Goal: Task Accomplishment & Management: Manage account settings

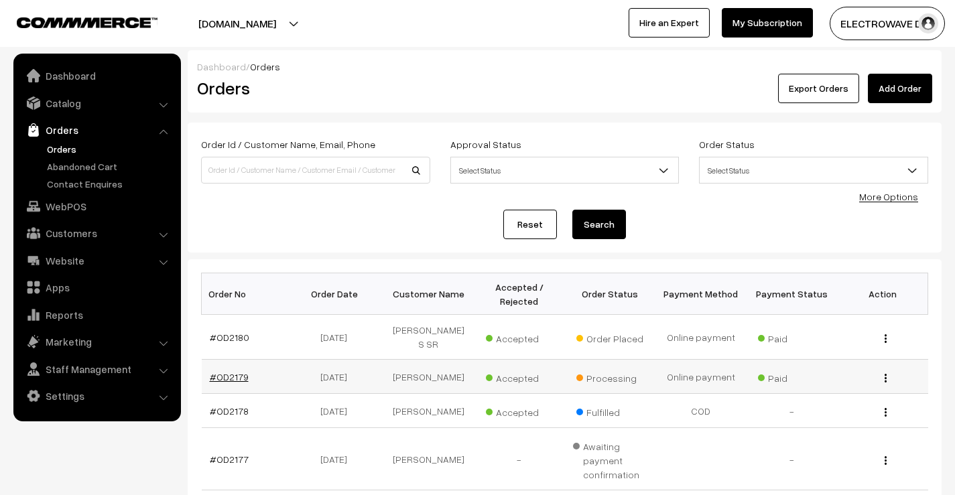
click at [237, 371] on link "#OD2179" at bounding box center [229, 376] width 39 height 11
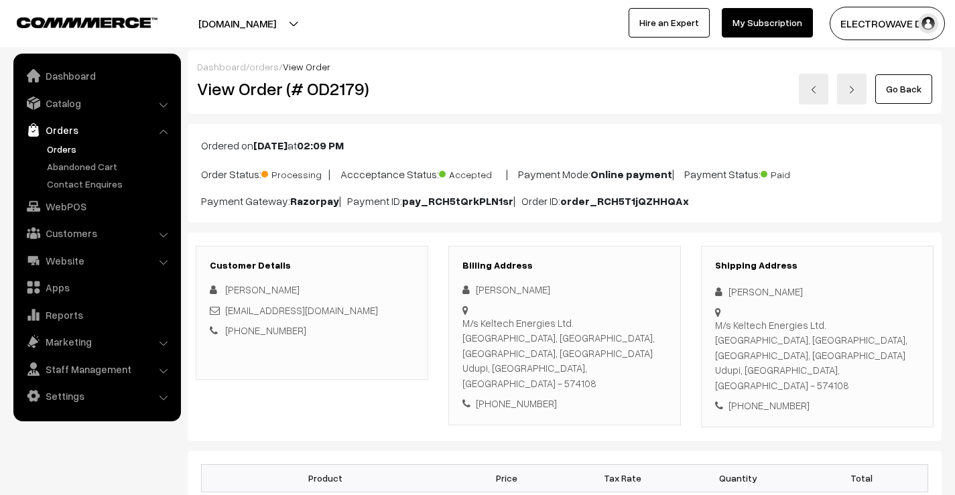
click at [841, 360] on div "M/s Keltech Energies Ltd. Vishwasnagar, Varanga Village, Hebri Taluk, Udupi Dis…" at bounding box center [817, 356] width 204 height 76
click at [840, 360] on div "M/s Keltech Energies Ltd. Vishwasnagar, Varanga Village, Hebri Taluk, Udupi Dis…" at bounding box center [817, 356] width 204 height 76
copy div "574108"
click at [814, 98] on link at bounding box center [813, 89] width 29 height 31
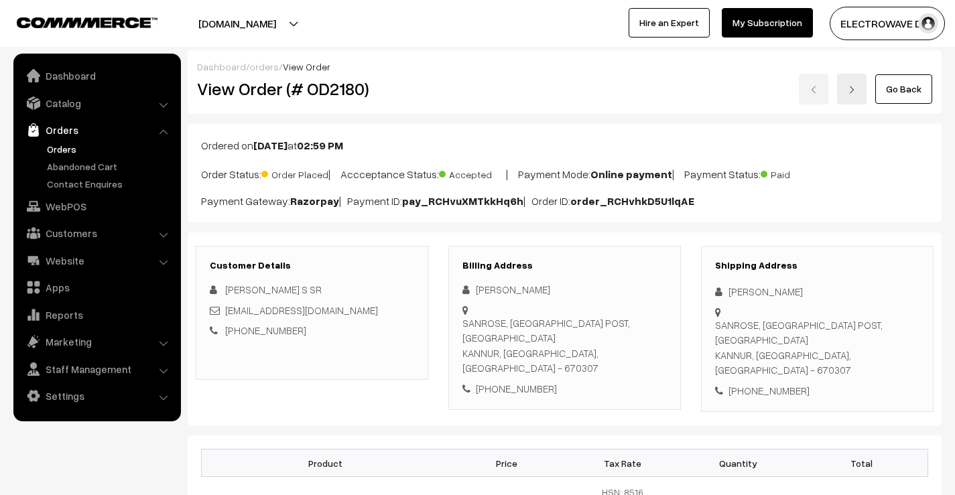
click at [842, 318] on div "SANROSE, KANDANGALI POST, PAYYANUR KANNUR, Kerala, India - 670307" at bounding box center [817, 348] width 204 height 60
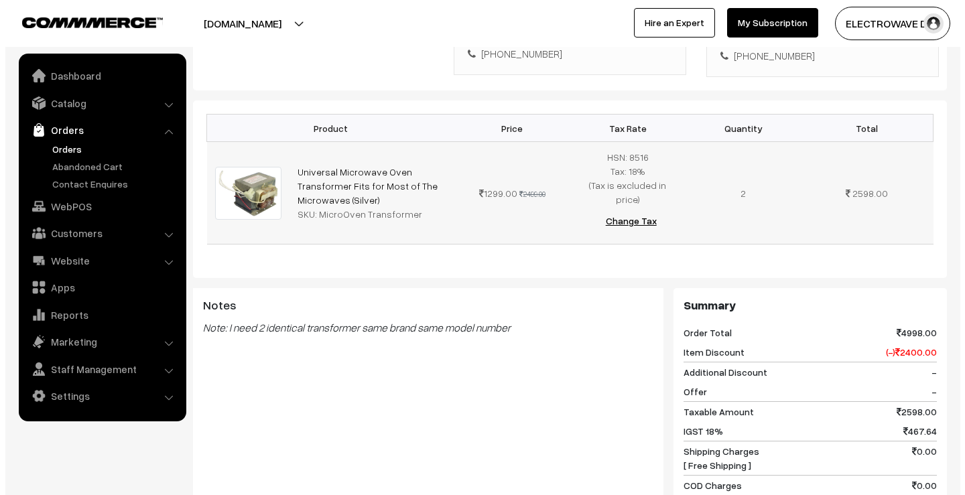
scroll to position [591, 0]
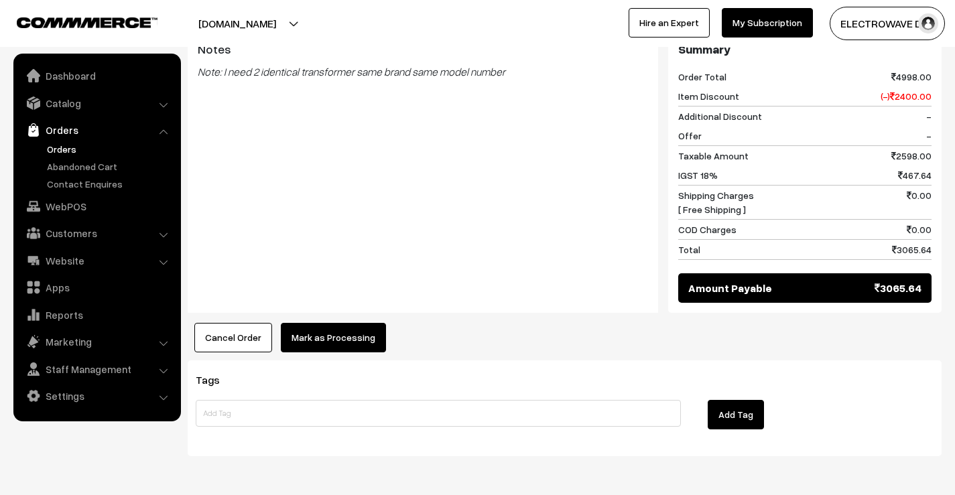
click at [367, 323] on button "Mark as Processing" at bounding box center [333, 337] width 105 height 29
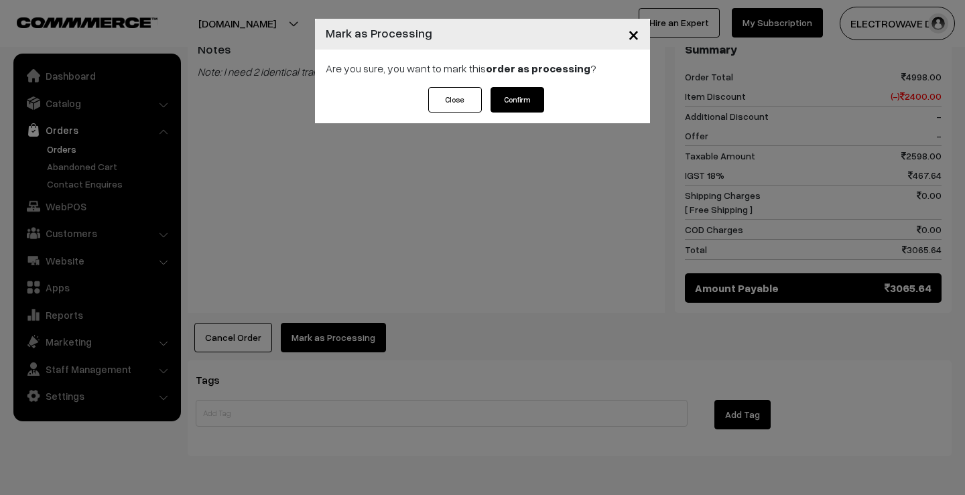
click at [525, 91] on button "Confirm" at bounding box center [517, 99] width 54 height 25
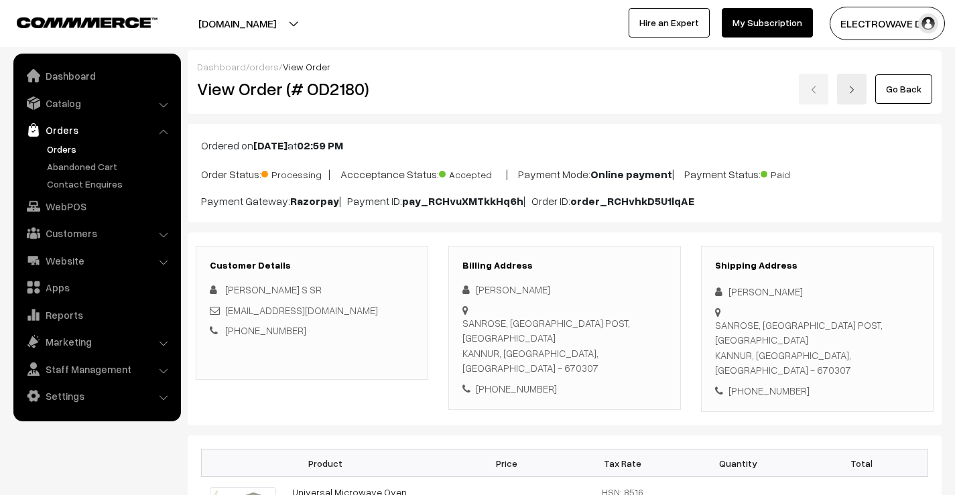
click at [58, 151] on link "Orders" at bounding box center [110, 149] width 133 height 14
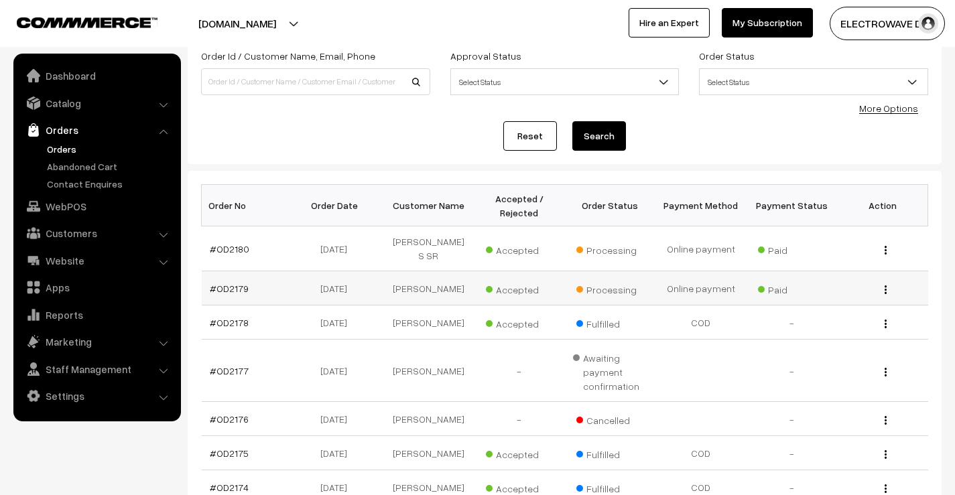
scroll to position [134, 0]
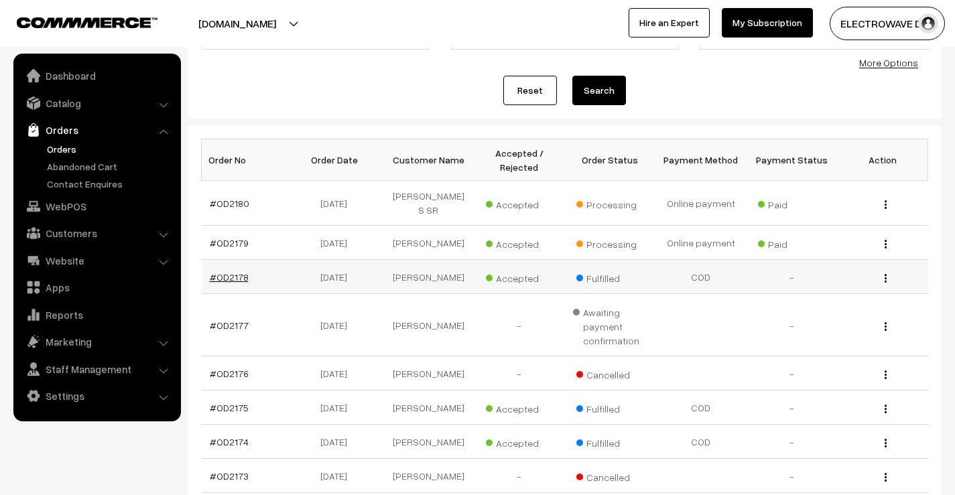
click at [238, 271] on link "#OD2178" at bounding box center [229, 276] width 39 height 11
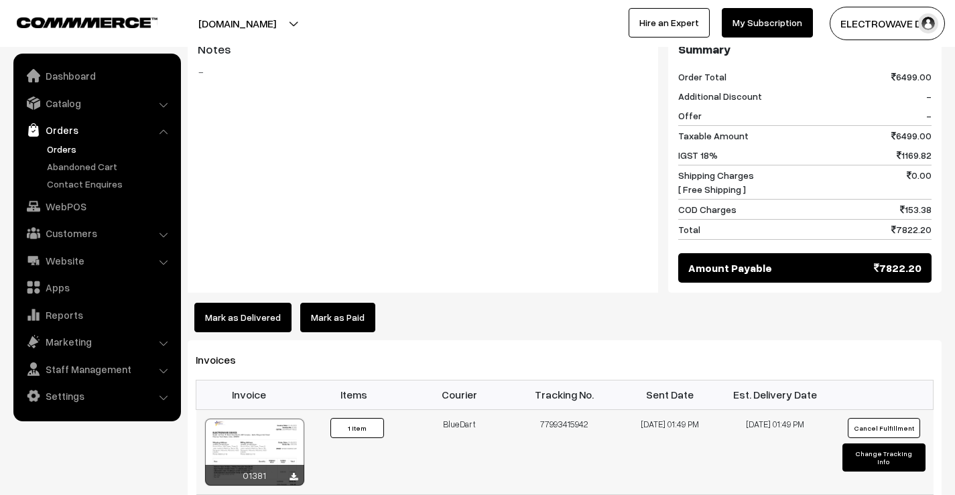
scroll to position [603, 0]
click at [263, 419] on div at bounding box center [254, 452] width 99 height 67
click at [92, 103] on link "Catalog" at bounding box center [96, 103] width 159 height 24
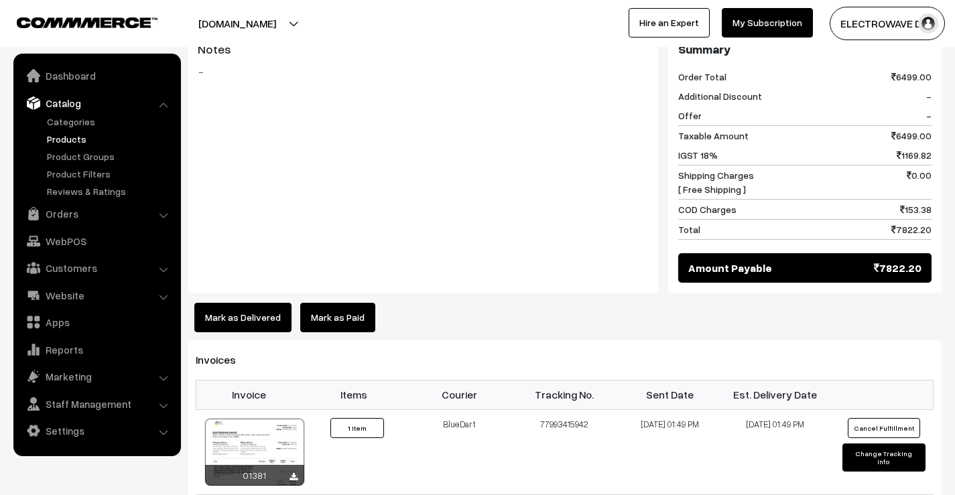
click at [75, 142] on link "Products" at bounding box center [110, 139] width 133 height 14
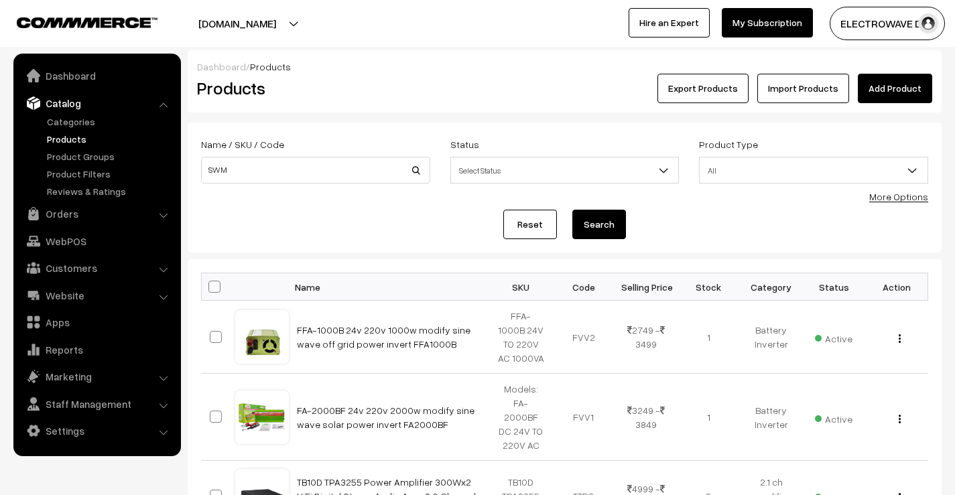
type input "SWM"
click at [572, 210] on button "Search" at bounding box center [599, 224] width 54 height 29
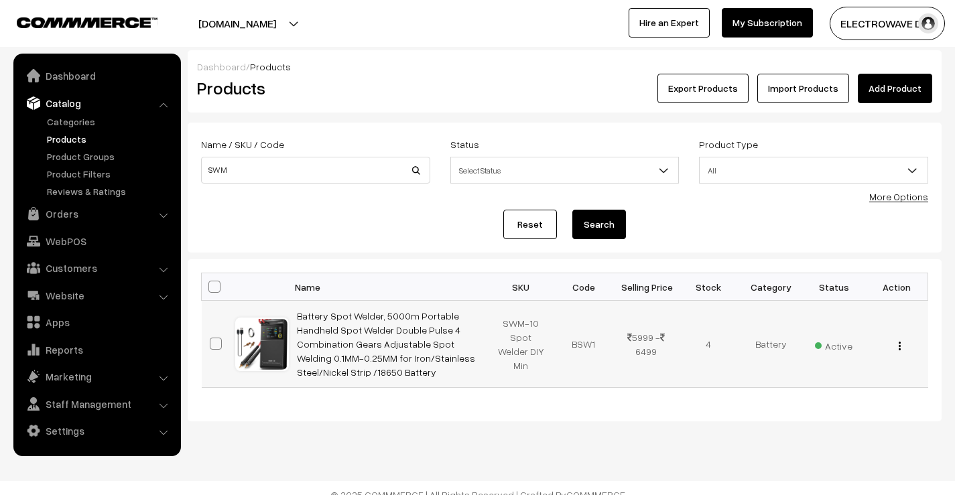
click at [899, 345] on img "button" at bounding box center [900, 346] width 2 height 9
click at [846, 401] on link "Edit" at bounding box center [840, 393] width 114 height 29
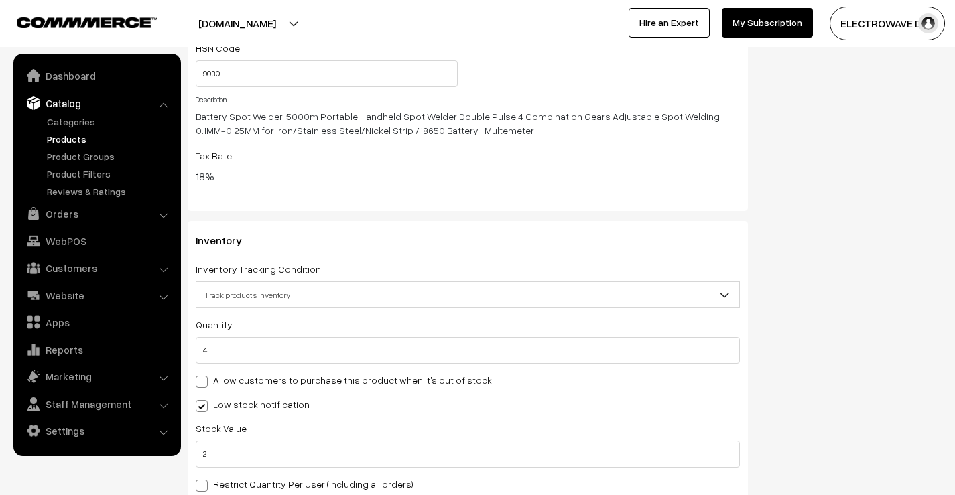
scroll to position [1742, 0]
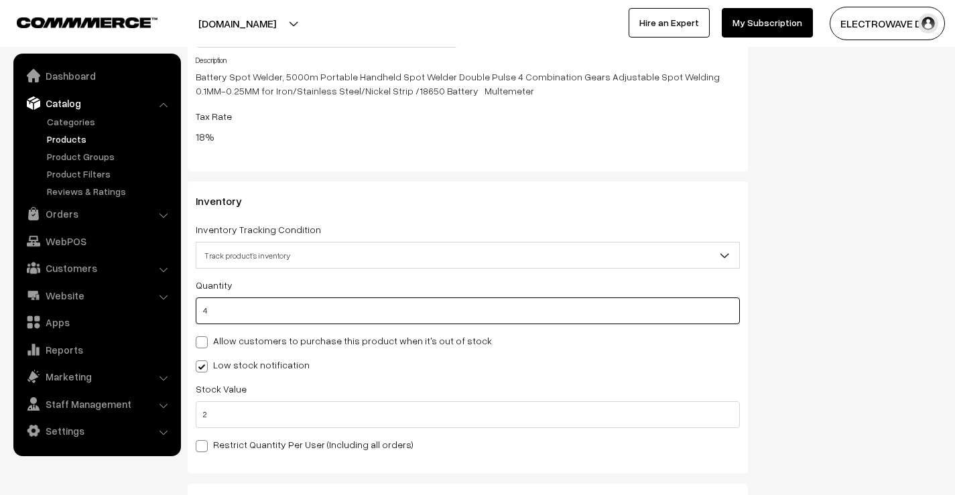
drag, startPoint x: 266, startPoint y: 316, endPoint x: 188, endPoint y: 314, distance: 77.8
click at [188, 314] on div "Inventory Inventory Tracking Condition Don't track inventory Track product's in…" at bounding box center [468, 328] width 560 height 292
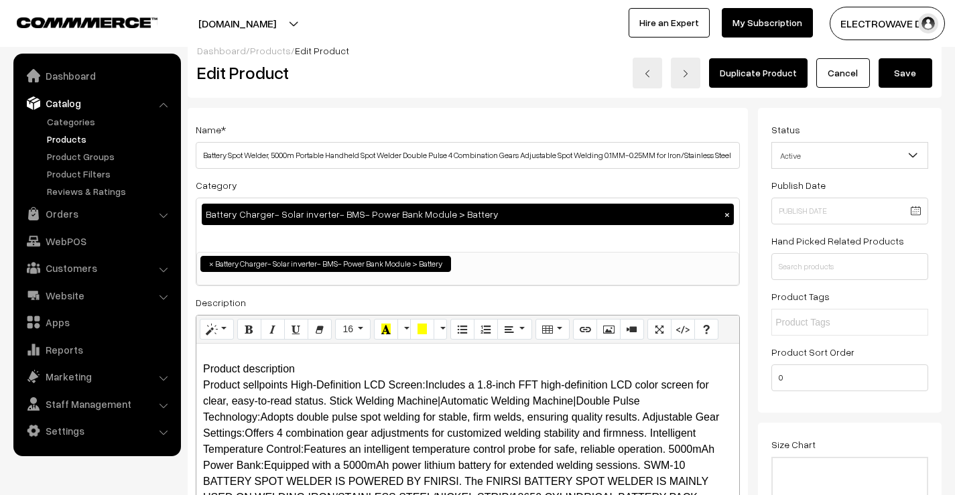
scroll to position [0, 0]
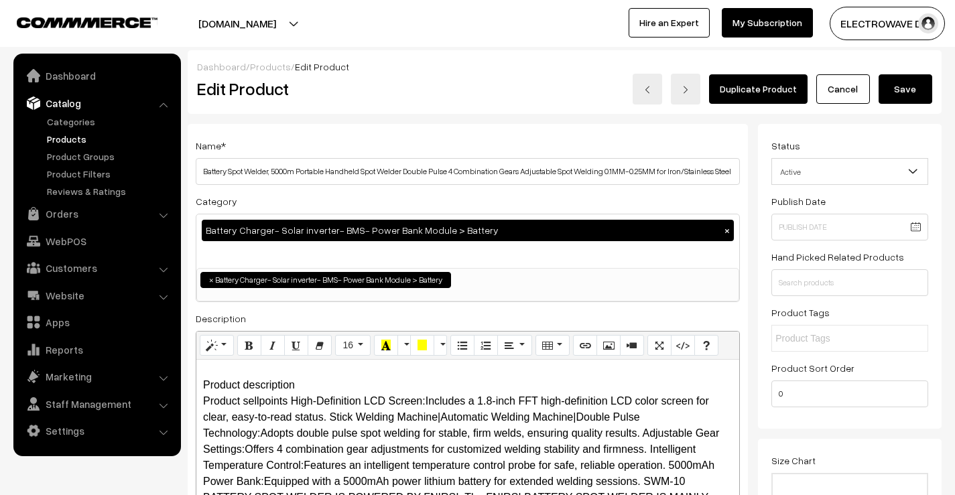
type input "0"
click at [916, 88] on button "Save" at bounding box center [905, 88] width 54 height 29
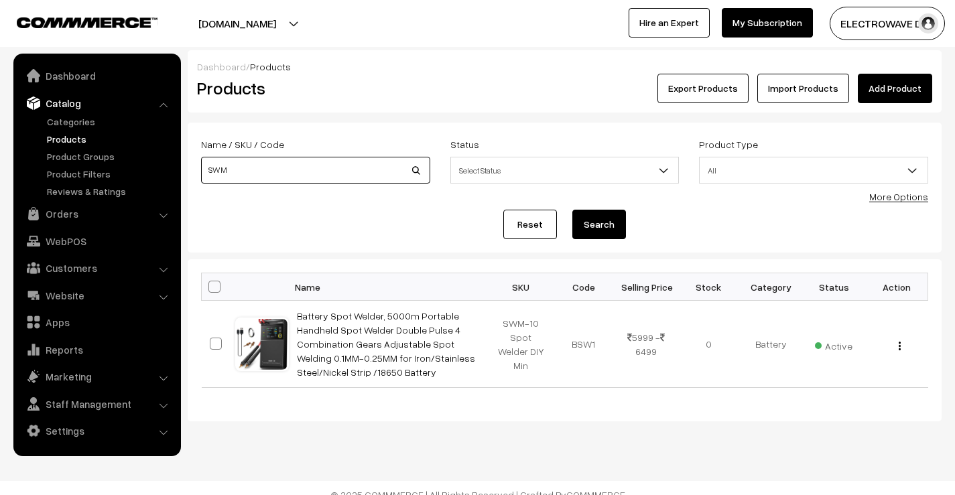
drag, startPoint x: 232, startPoint y: 169, endPoint x: 184, endPoint y: 178, distance: 48.5
click at [184, 178] on div "Dashboard / Products Products Export Products Import Products Add Product Name …" at bounding box center [477, 235] width 955 height 371
type input "OVEN"
click at [572, 210] on button "Search" at bounding box center [599, 224] width 54 height 29
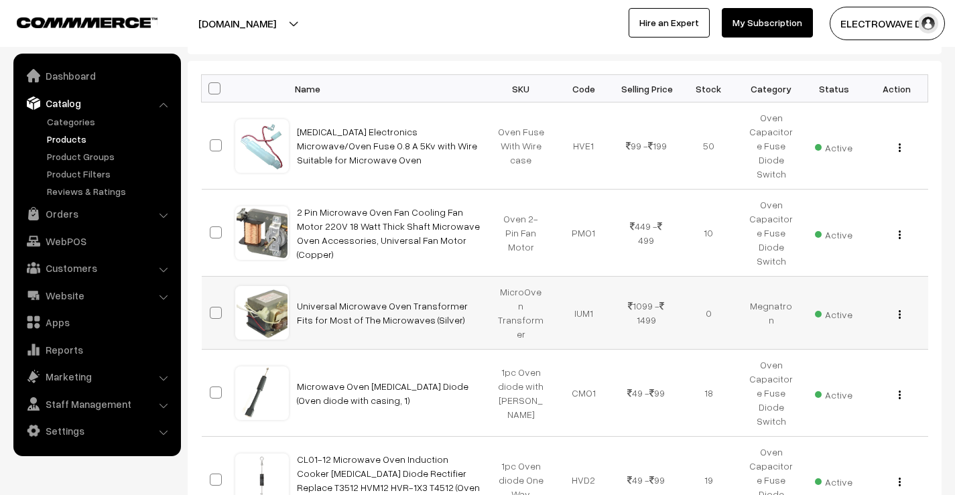
scroll to position [201, 0]
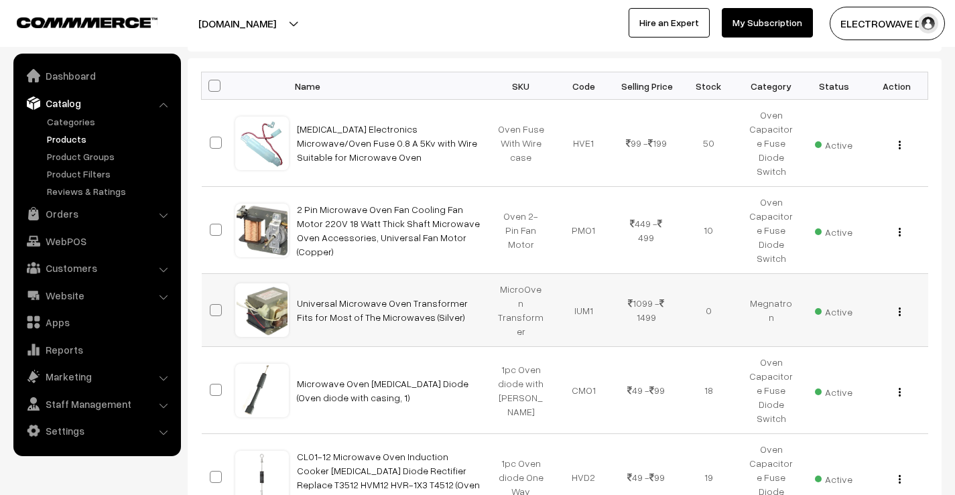
click at [898, 306] on button "button" at bounding box center [899, 311] width 3 height 11
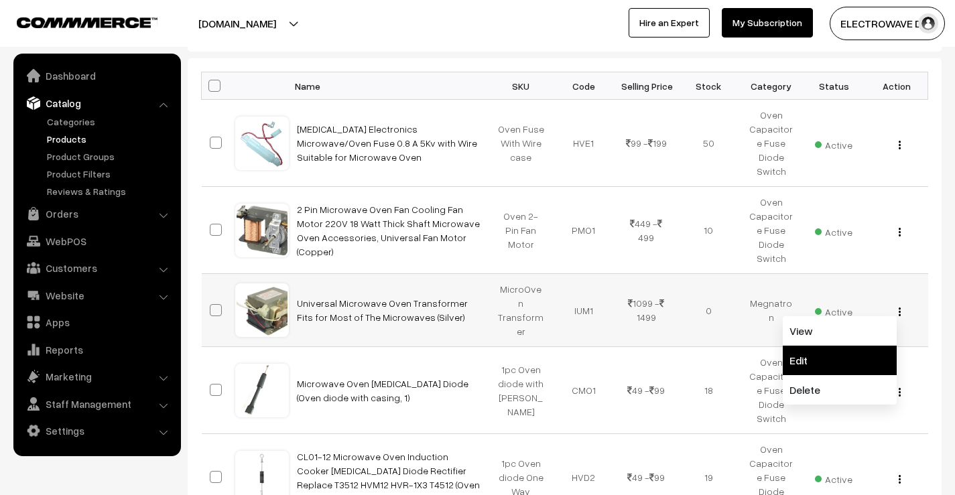
click at [827, 346] on link "Edit" at bounding box center [840, 360] width 114 height 29
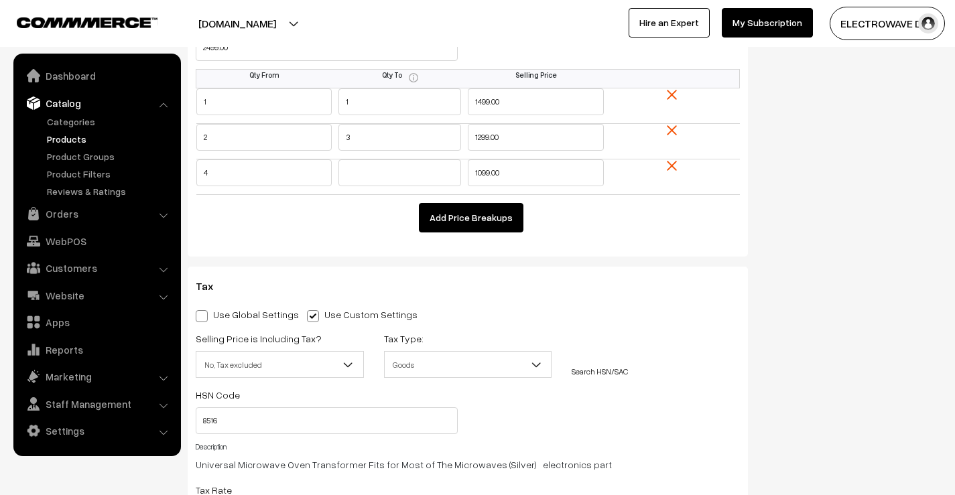
scroll to position [1340, 0]
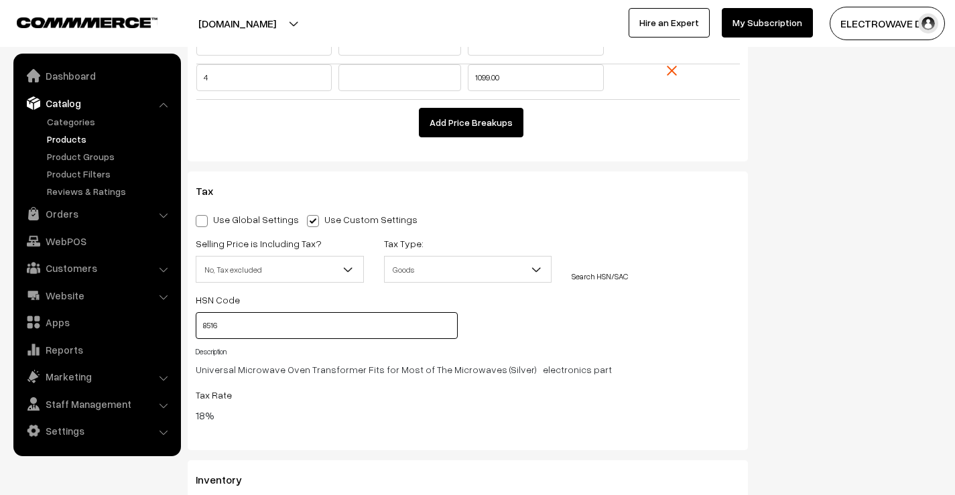
click at [250, 325] on input "8516" at bounding box center [327, 325] width 262 height 27
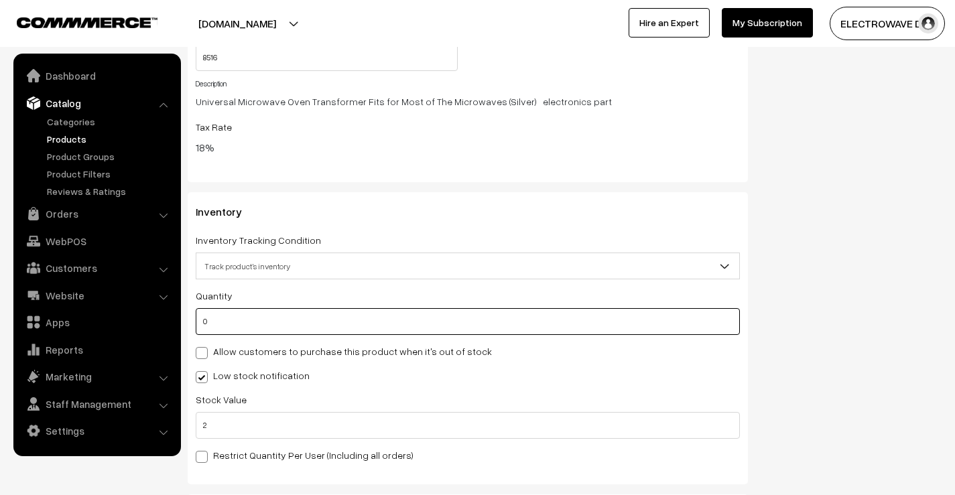
drag, startPoint x: 220, startPoint y: 324, endPoint x: 208, endPoint y: 328, distance: 12.5
click at [208, 328] on input "0" at bounding box center [468, 321] width 544 height 27
type input "5"
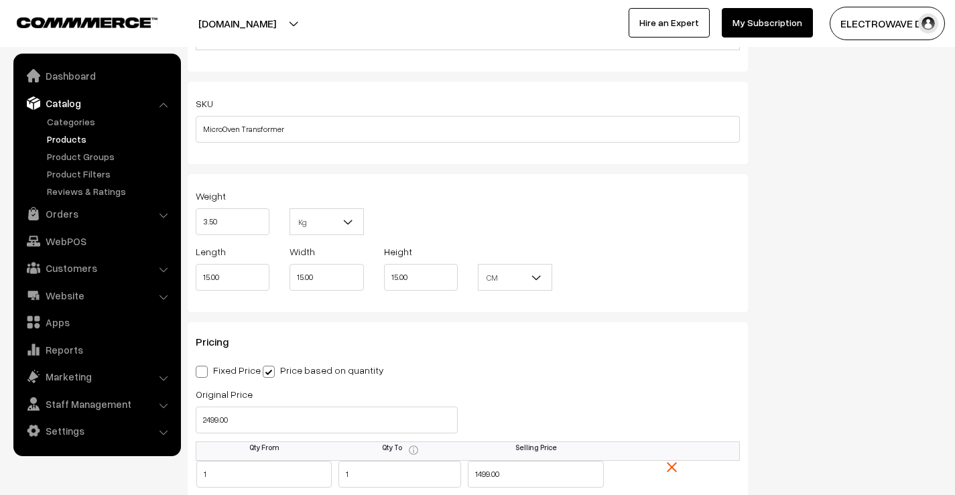
scroll to position [938, 0]
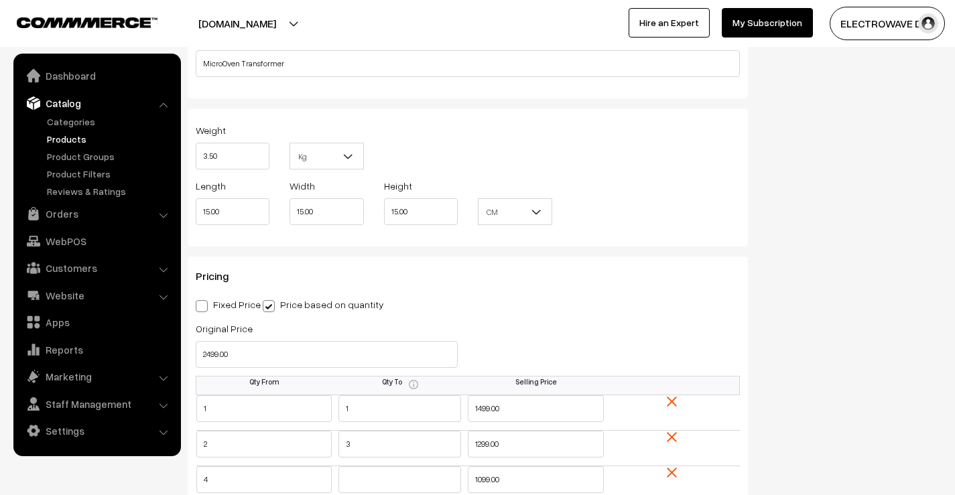
type input "5"
drag, startPoint x: 257, startPoint y: 350, endPoint x: 191, endPoint y: 356, distance: 66.6
click at [191, 356] on div "Original Price 2499.00" at bounding box center [327, 348] width 282 height 56
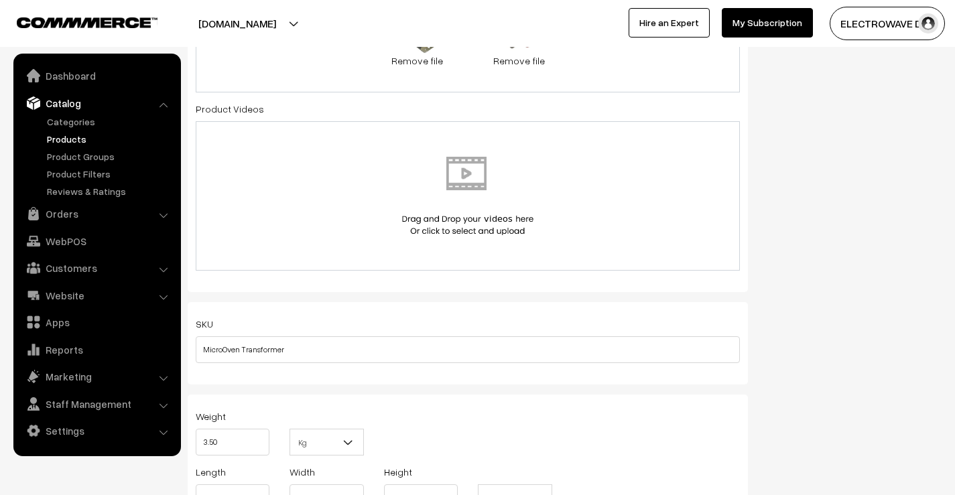
scroll to position [603, 0]
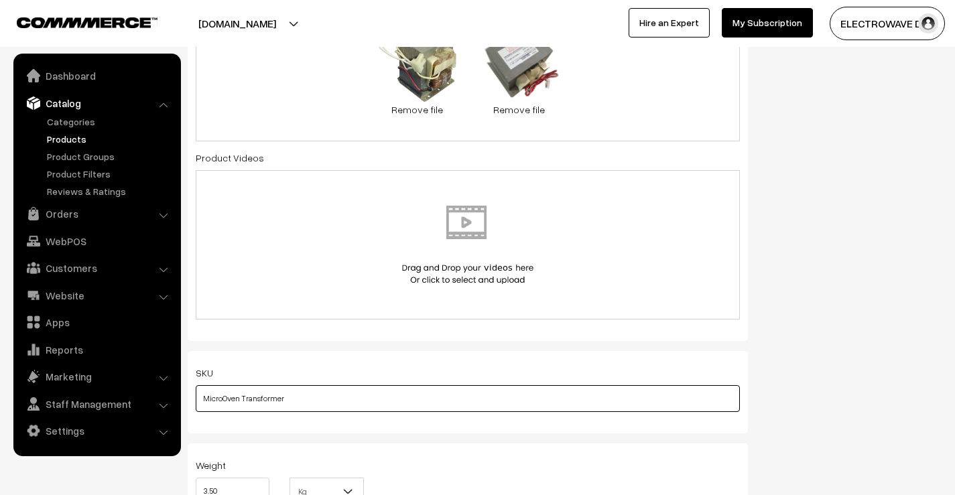
click at [202, 399] on input "MicroOven Transformer" at bounding box center [468, 398] width 544 height 27
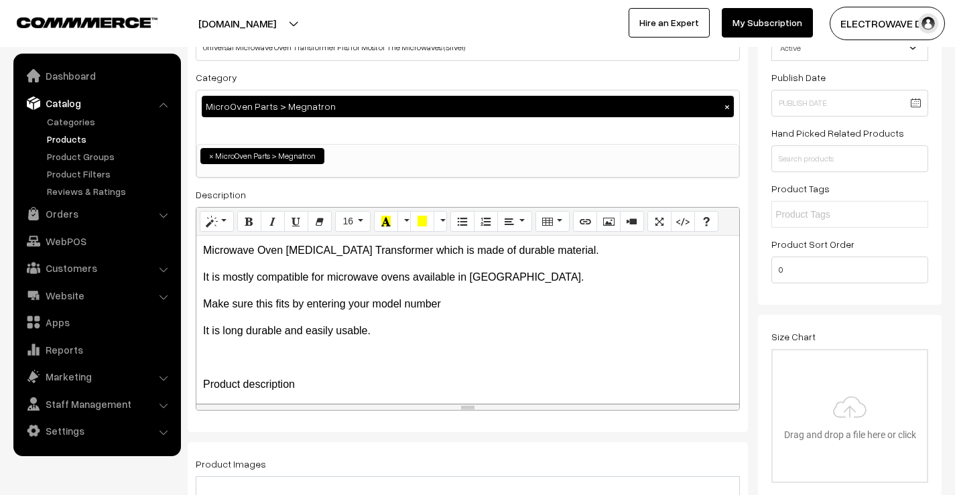
scroll to position [0, 0]
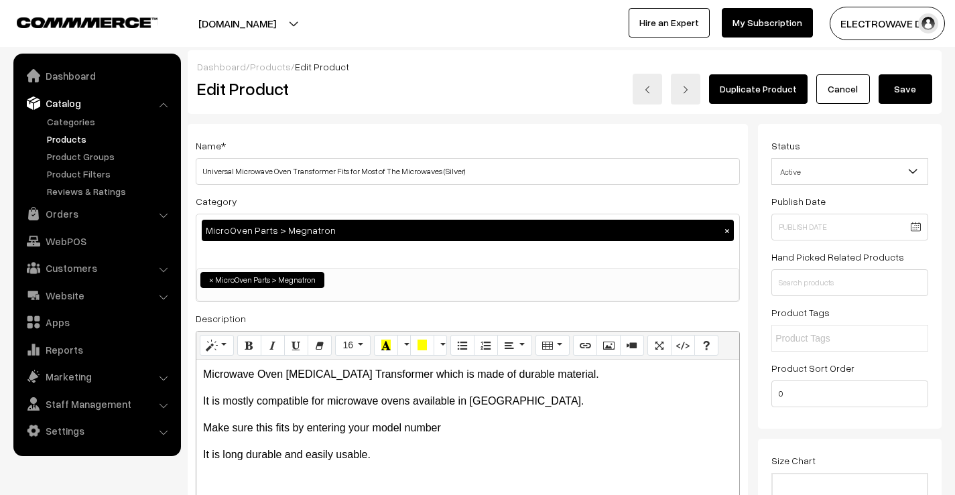
type input "800W MicroOven Transformer"
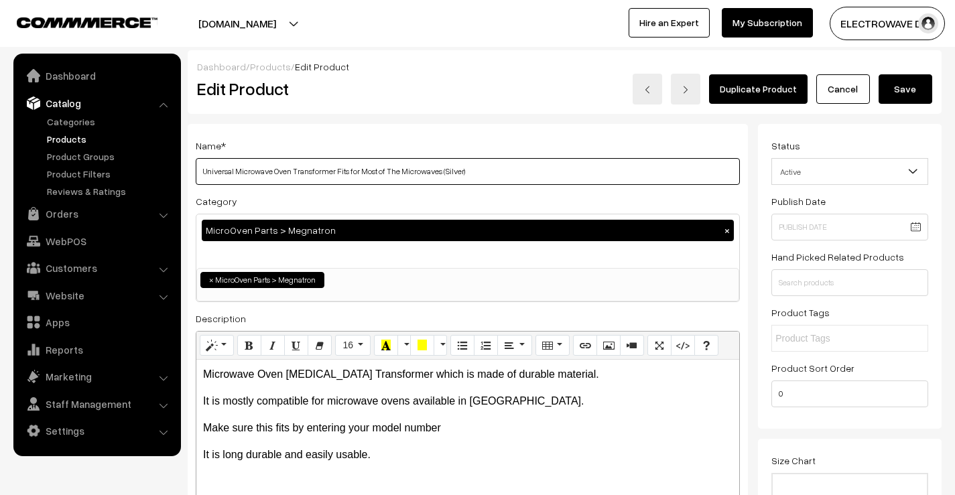
click at [200, 173] on input "Universal Microwave Oven Transformer Fits for Most of The Microwaves (Silver)" at bounding box center [468, 171] width 544 height 27
click at [442, 175] on input "Universal Microwave Oven Transformer Fits for Most of The Microwaves (Silver)" at bounding box center [468, 171] width 544 height 27
click at [272, 174] on input "Universal Microwave Oven Transformer Fits for Most of The Microwaves (Silver)" at bounding box center [468, 171] width 544 height 27
type input "Universal Microwave 800W Oven Transformer Fits for Most of The Microwaves (Silv…"
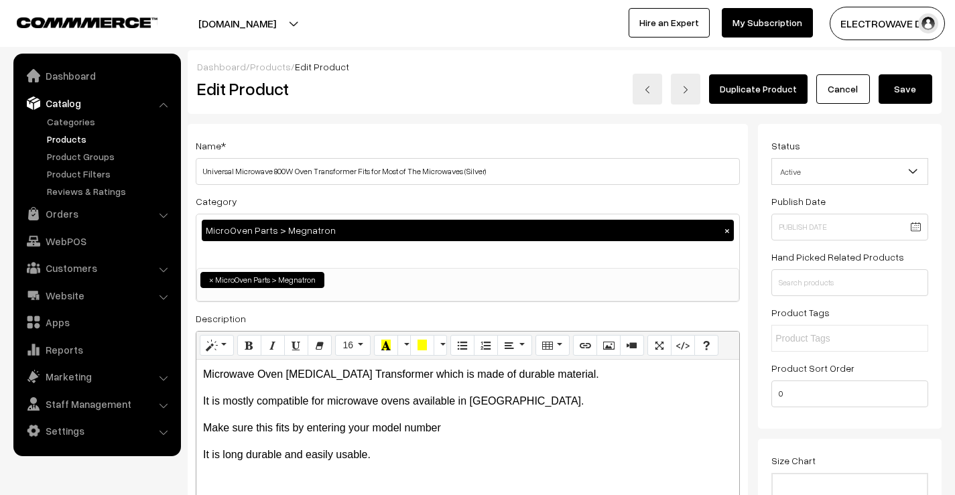
click at [908, 84] on button "Save" at bounding box center [905, 88] width 54 height 29
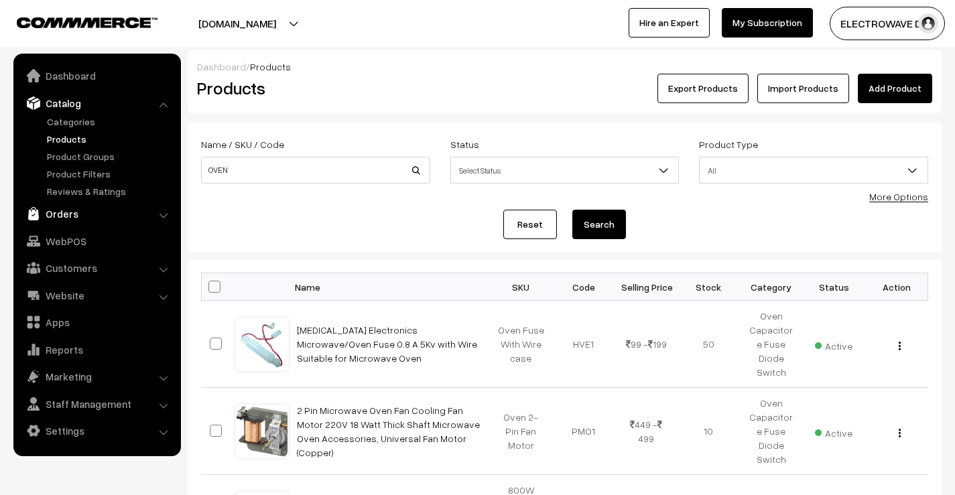
click at [61, 215] on link "Orders" at bounding box center [96, 214] width 159 height 24
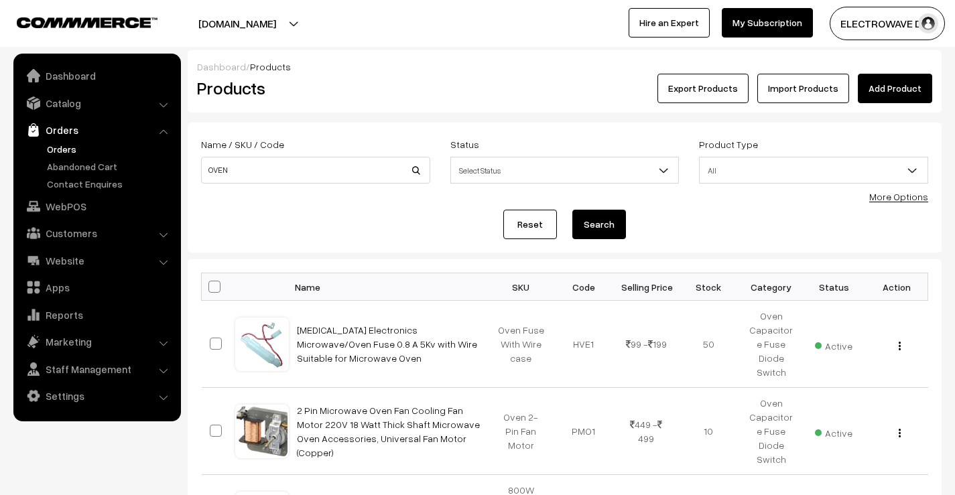
click at [53, 147] on link "Orders" at bounding box center [110, 149] width 133 height 14
